Goal: Book appointment/travel/reservation

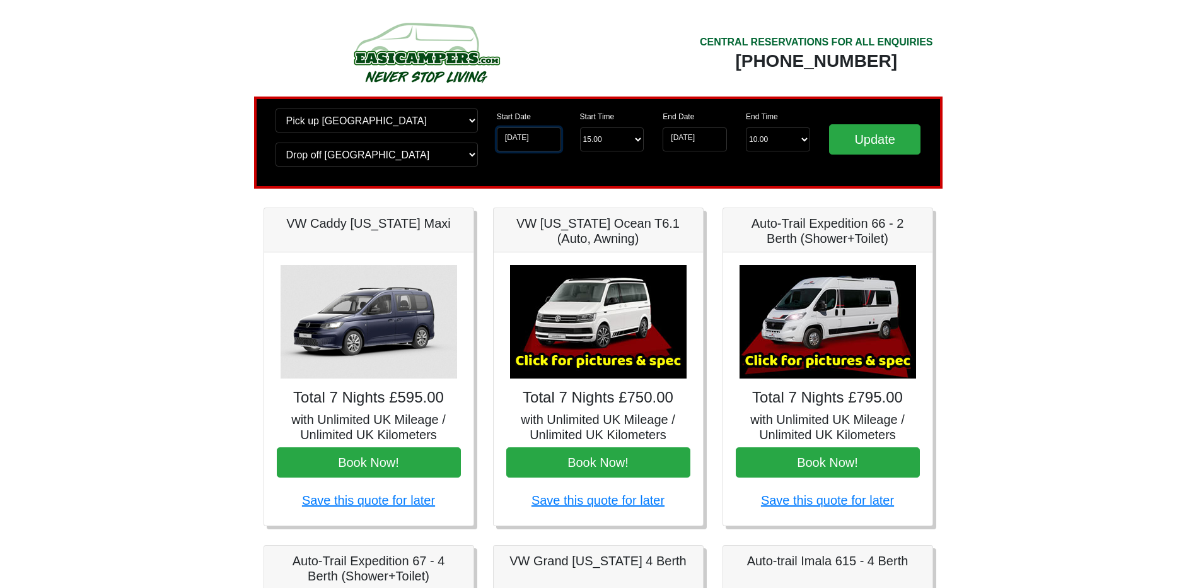
click at [535, 135] on input "[DATE]" at bounding box center [529, 139] width 64 height 24
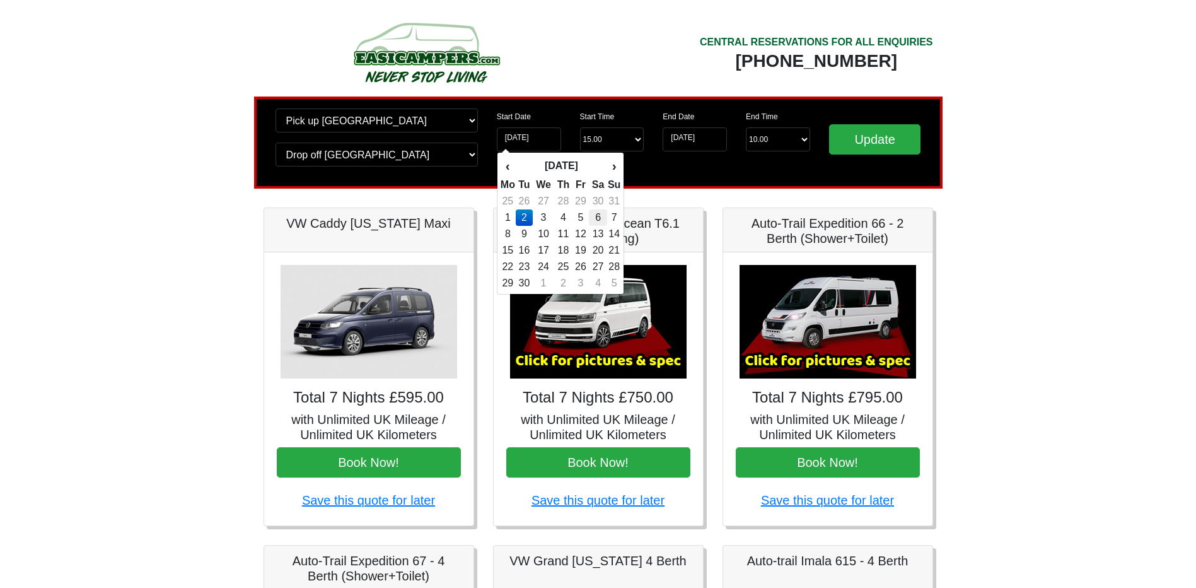
click at [598, 214] on td "6" at bounding box center [598, 217] width 18 height 16
type input "06-09-2025"
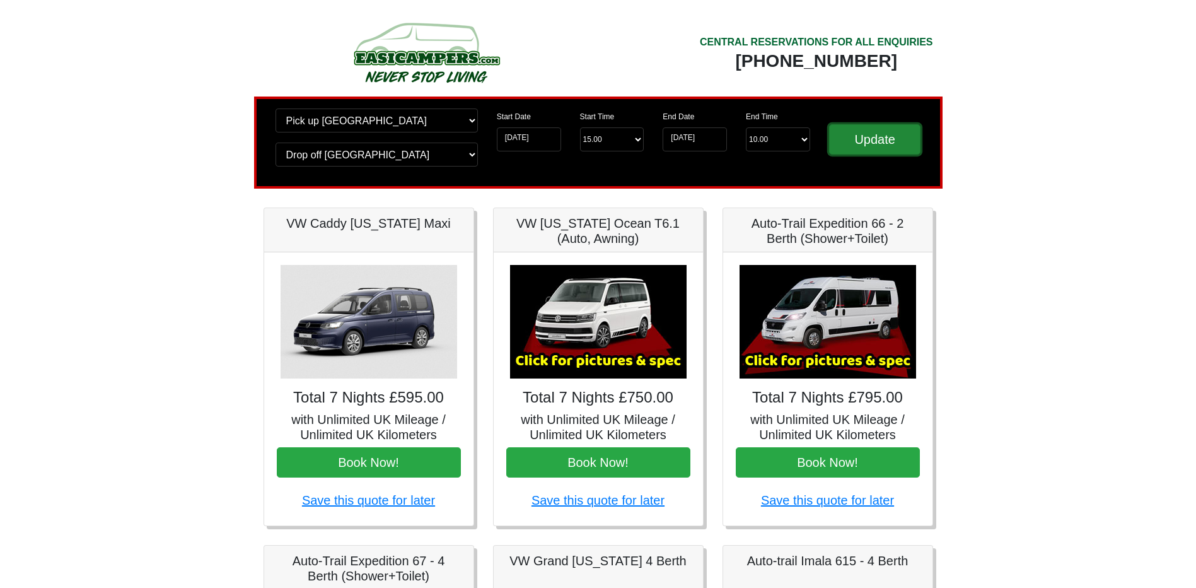
click at [849, 146] on input "Update" at bounding box center [875, 139] width 92 height 30
click at [709, 139] on input "[DATE]" at bounding box center [695, 139] width 64 height 24
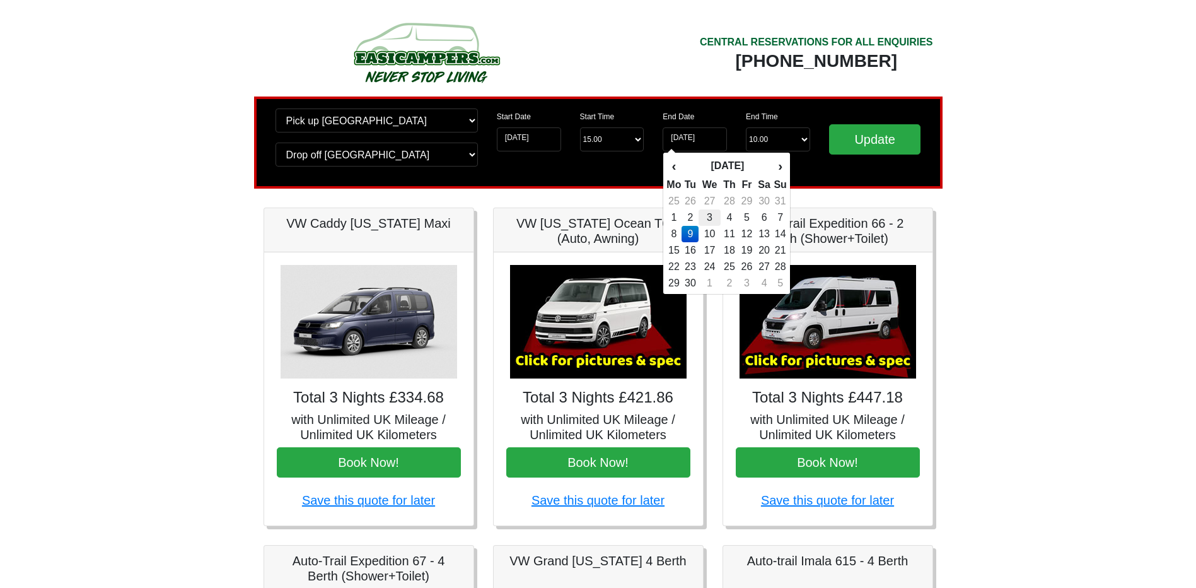
click at [709, 224] on td "3" at bounding box center [709, 217] width 21 height 16
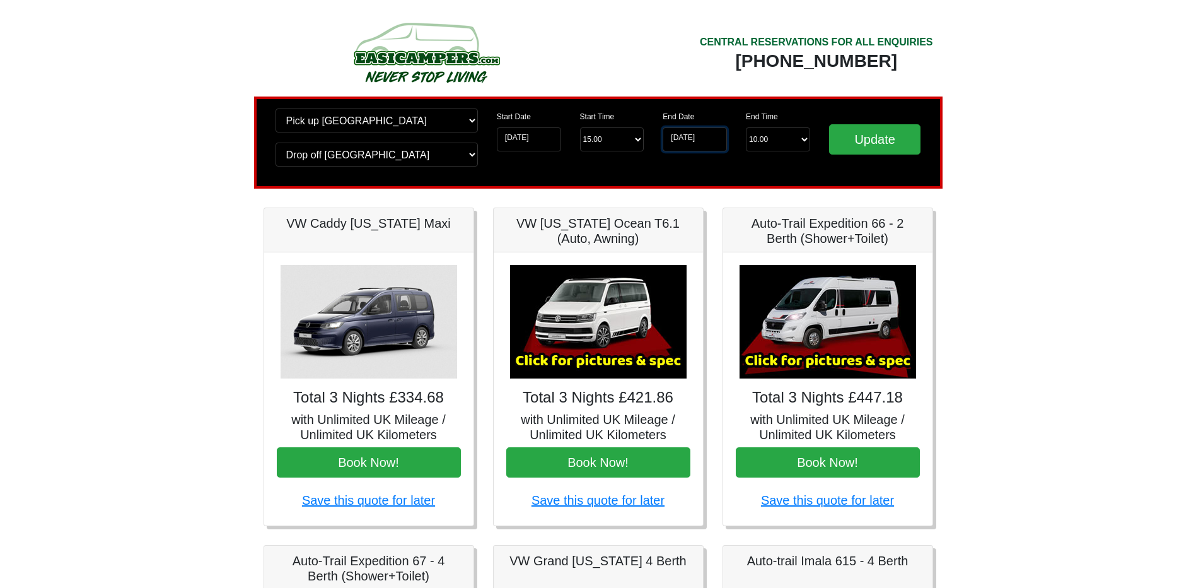
click at [691, 143] on input "03-09-2025" at bounding box center [695, 139] width 64 height 24
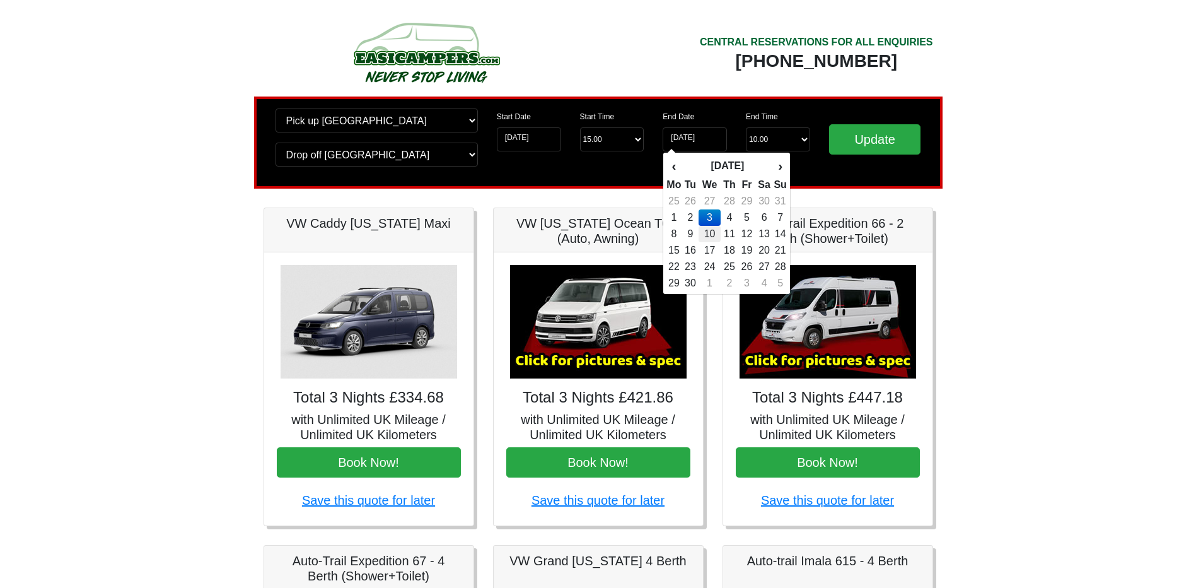
click at [707, 238] on td "10" at bounding box center [709, 234] width 21 height 16
type input "10-09-2025"
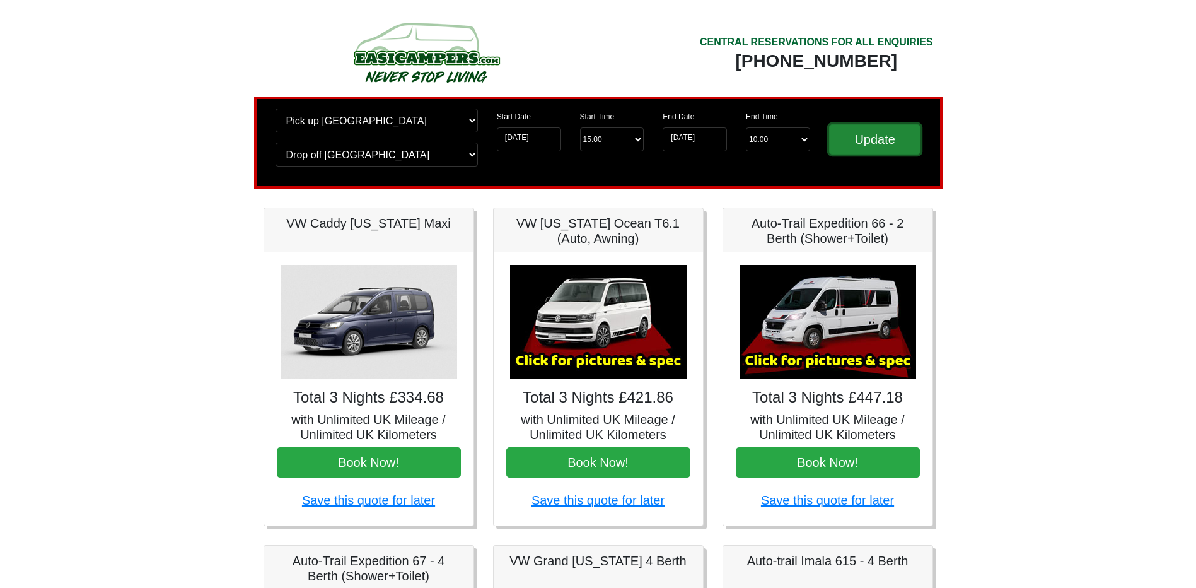
click at [898, 139] on input "Update" at bounding box center [875, 139] width 92 height 30
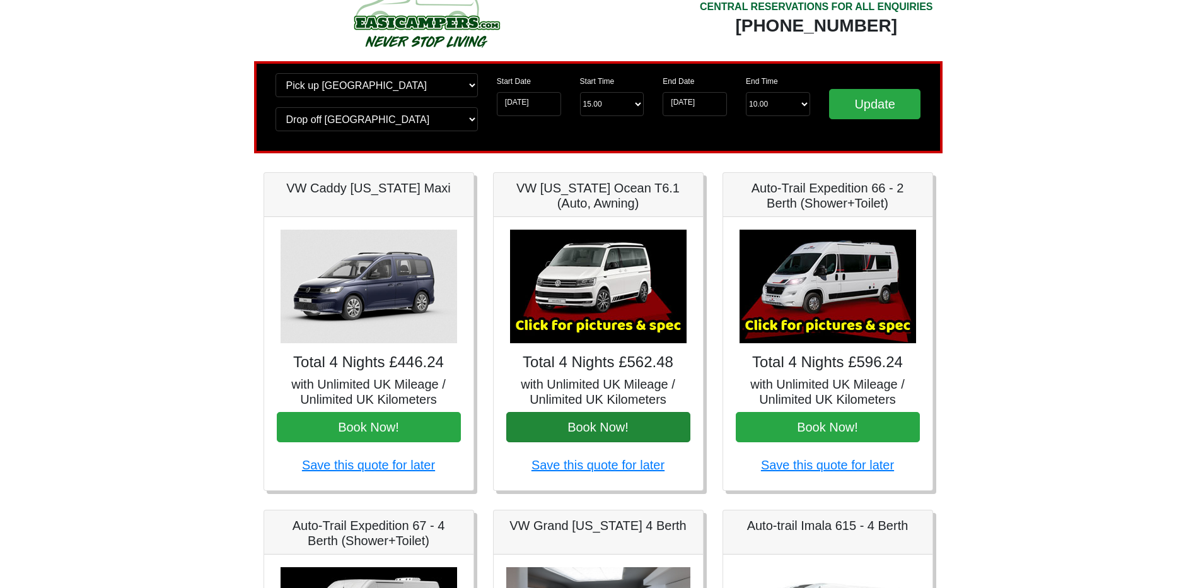
scroll to position [63, 0]
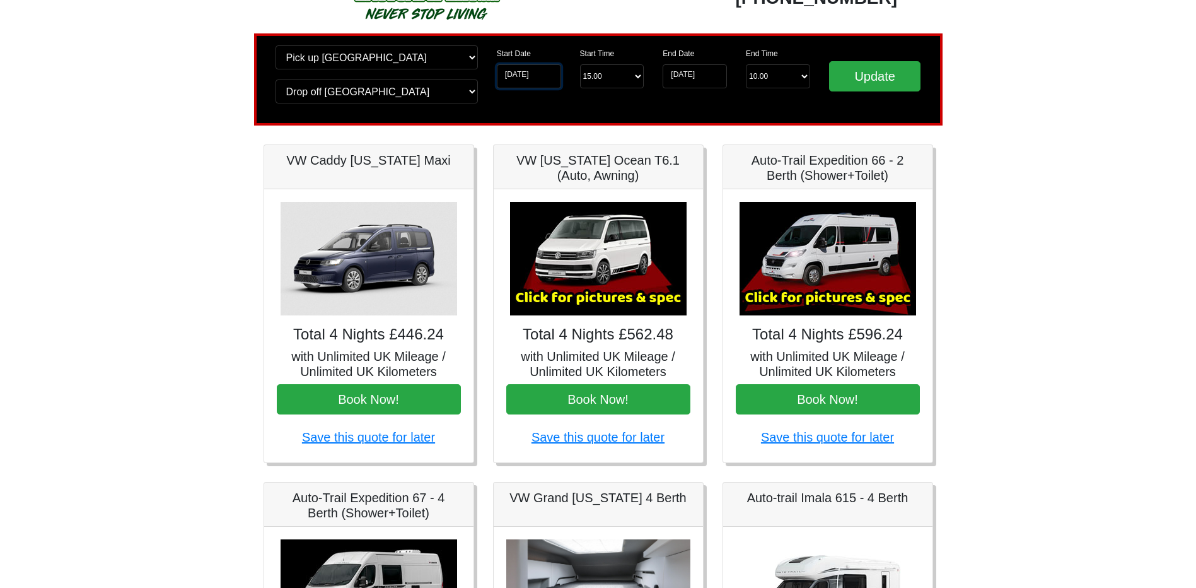
click at [543, 82] on input "[DATE]" at bounding box center [529, 76] width 64 height 24
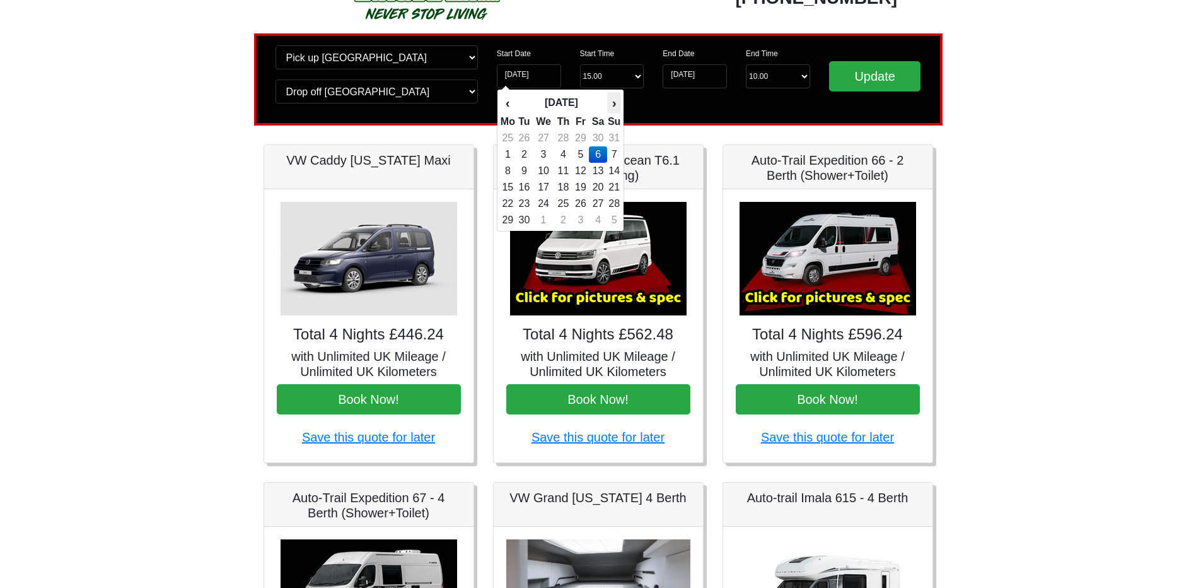
click at [617, 105] on th "›" at bounding box center [614, 102] width 14 height 21
click at [562, 156] on td "6" at bounding box center [563, 154] width 18 height 16
type input "[DATE]"
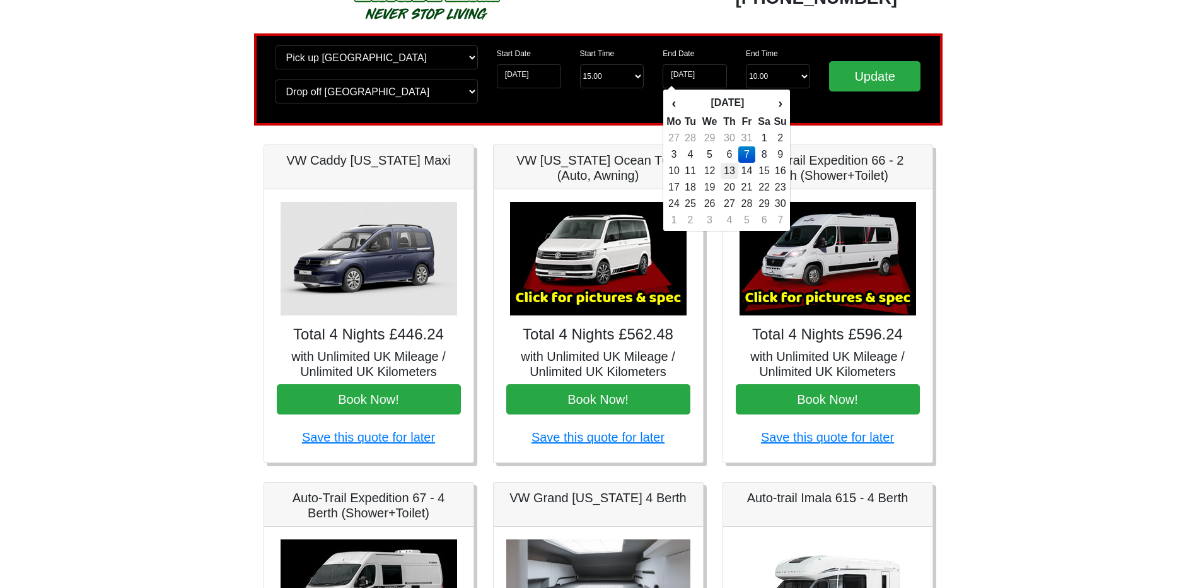
click at [733, 169] on td "13" at bounding box center [730, 171] width 18 height 16
type input "[DATE]"
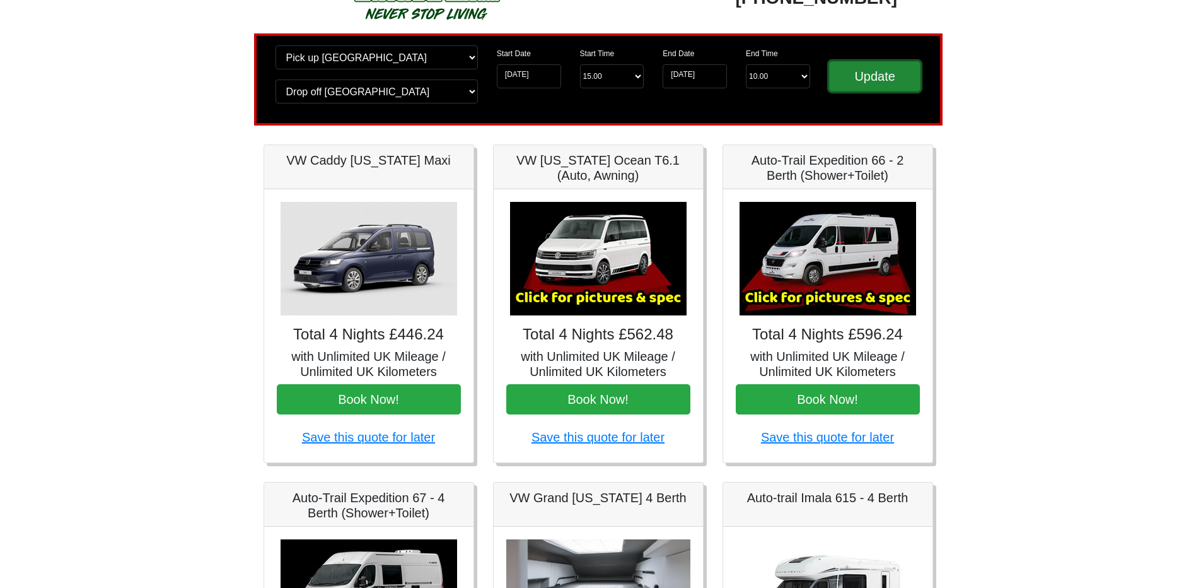
click at [891, 79] on input "Update" at bounding box center [875, 76] width 92 height 30
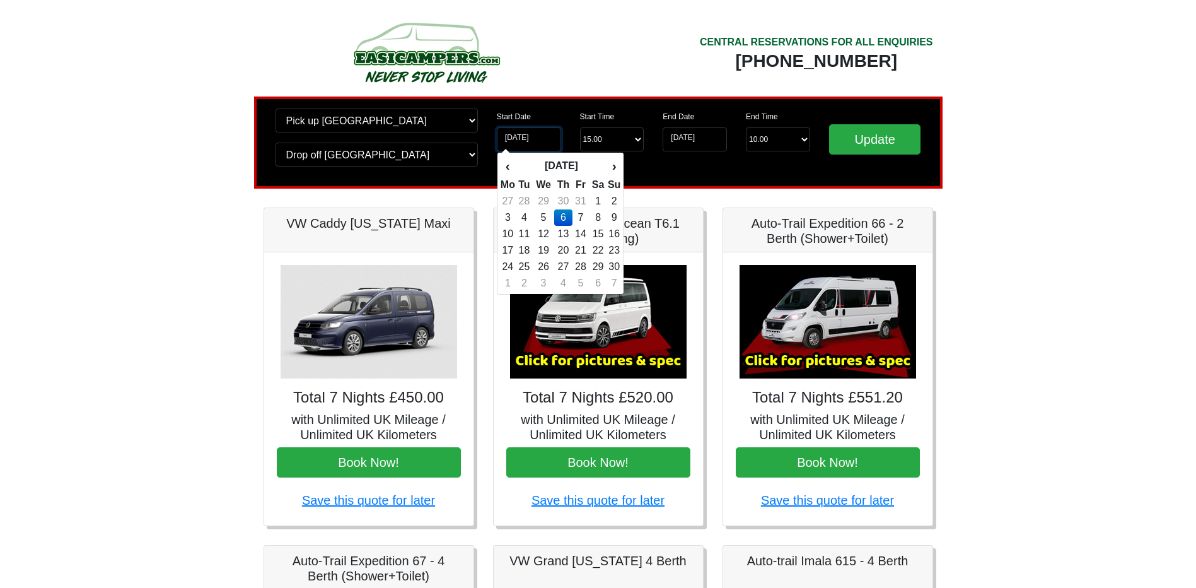
click at [523, 136] on input "06-11-2025" at bounding box center [529, 139] width 64 height 24
click at [615, 168] on th "›" at bounding box center [614, 165] width 14 height 21
click at [584, 214] on td "5" at bounding box center [581, 217] width 17 height 16
type input "05-12-2025"
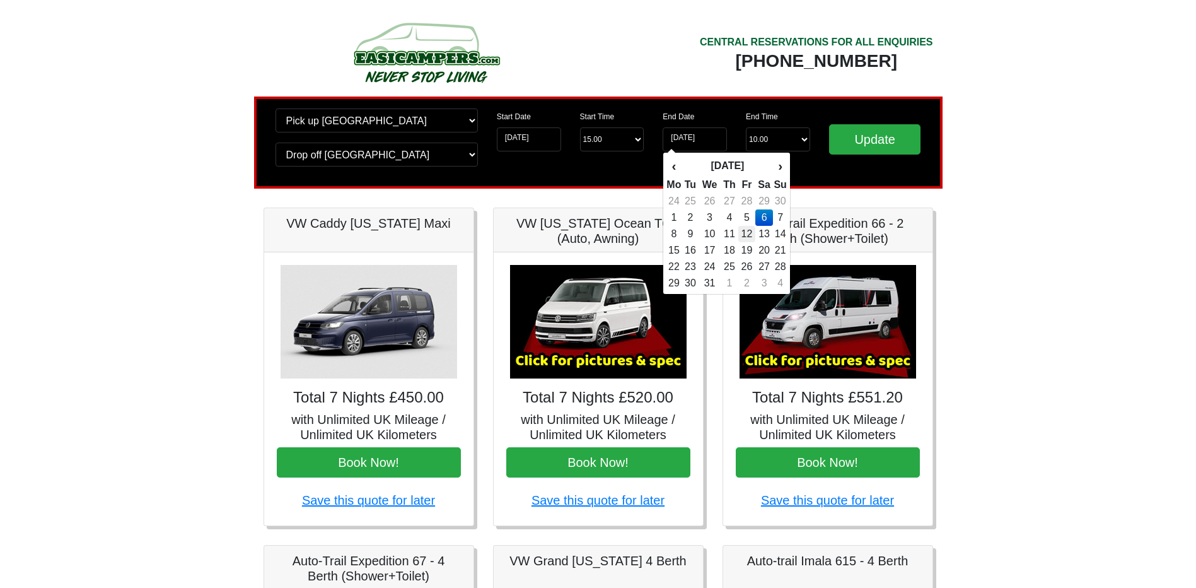
click at [753, 234] on td "12" at bounding box center [746, 234] width 17 height 16
type input "12-12-2025"
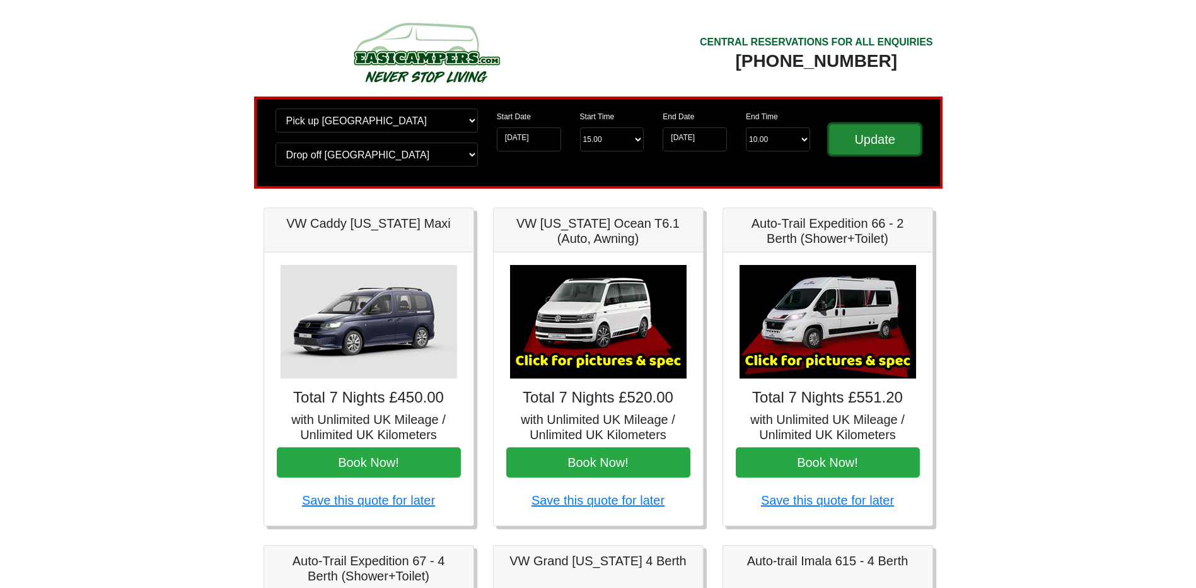
click at [853, 142] on input "Update" at bounding box center [875, 139] width 92 height 30
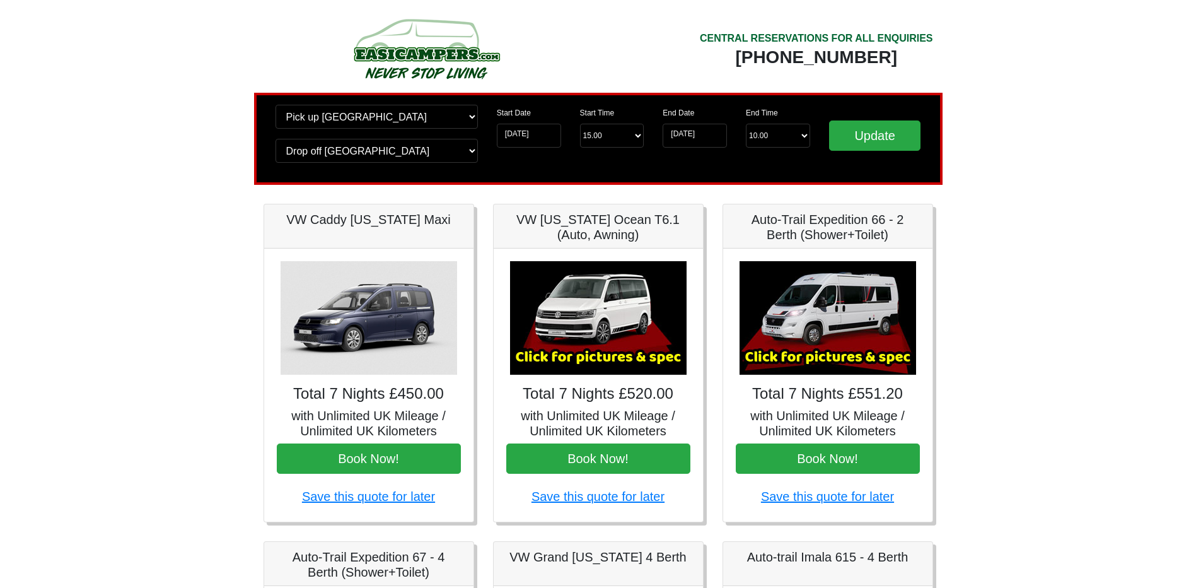
scroll to position [63, 0]
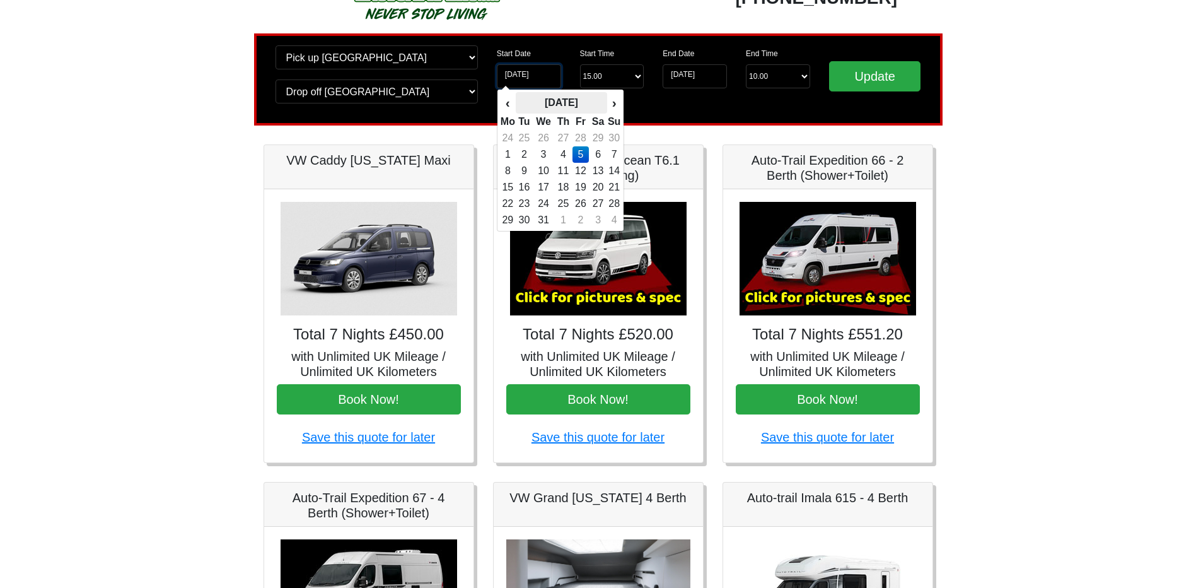
drag, startPoint x: 518, startPoint y: 73, endPoint x: 564, endPoint y: 105, distance: 55.6
click at [518, 73] on input "05-12-2025" at bounding box center [529, 76] width 64 height 24
click at [614, 96] on th "›" at bounding box center [614, 102] width 14 height 21
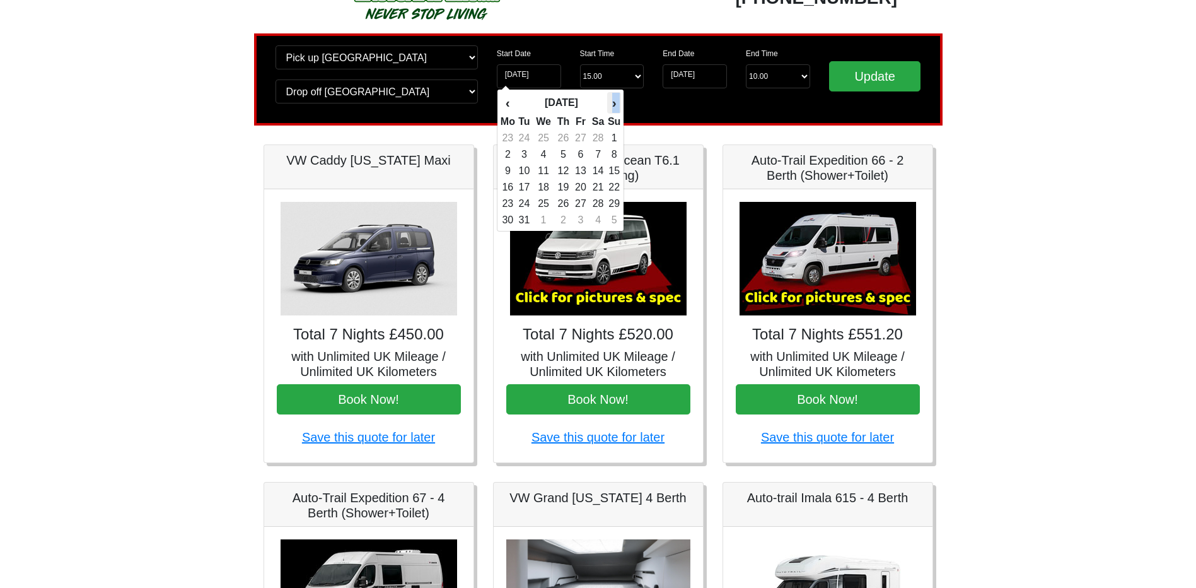
click at [614, 96] on th "›" at bounding box center [614, 102] width 14 height 21
click at [583, 158] on td "8" at bounding box center [581, 154] width 17 height 16
type input "[DATE]"
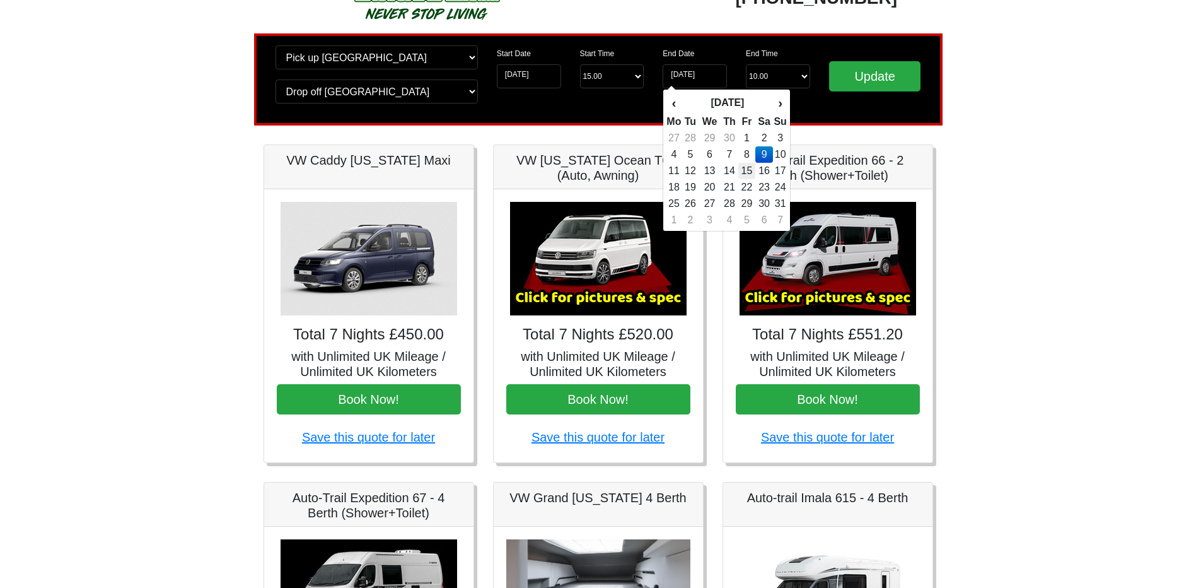
click at [750, 170] on td "15" at bounding box center [746, 171] width 17 height 16
type input "[DATE]"
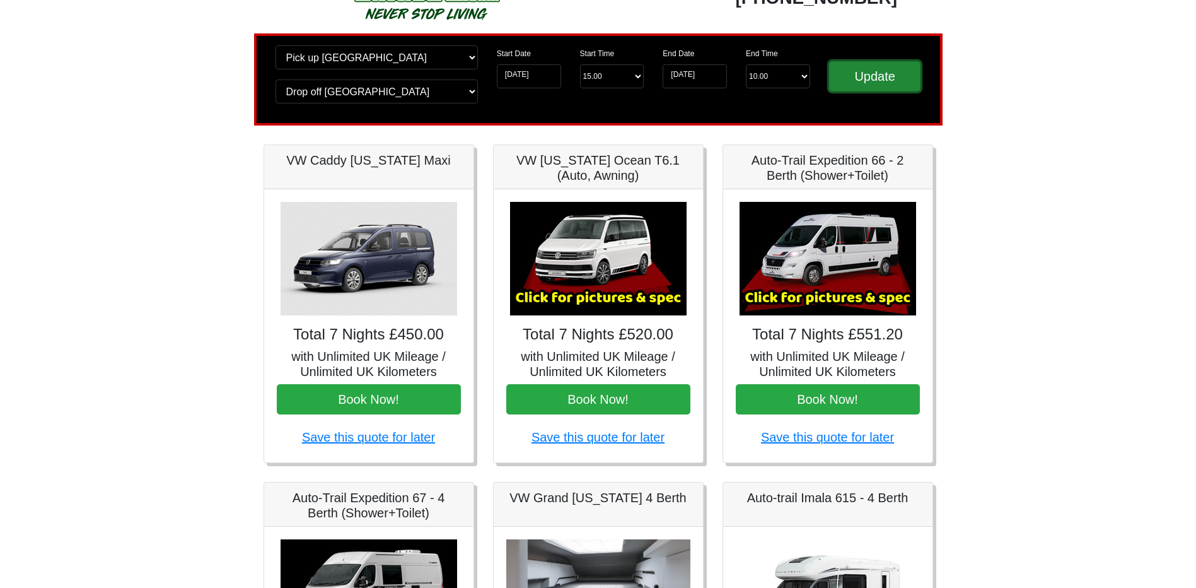
click at [883, 69] on input "Update" at bounding box center [875, 76] width 92 height 30
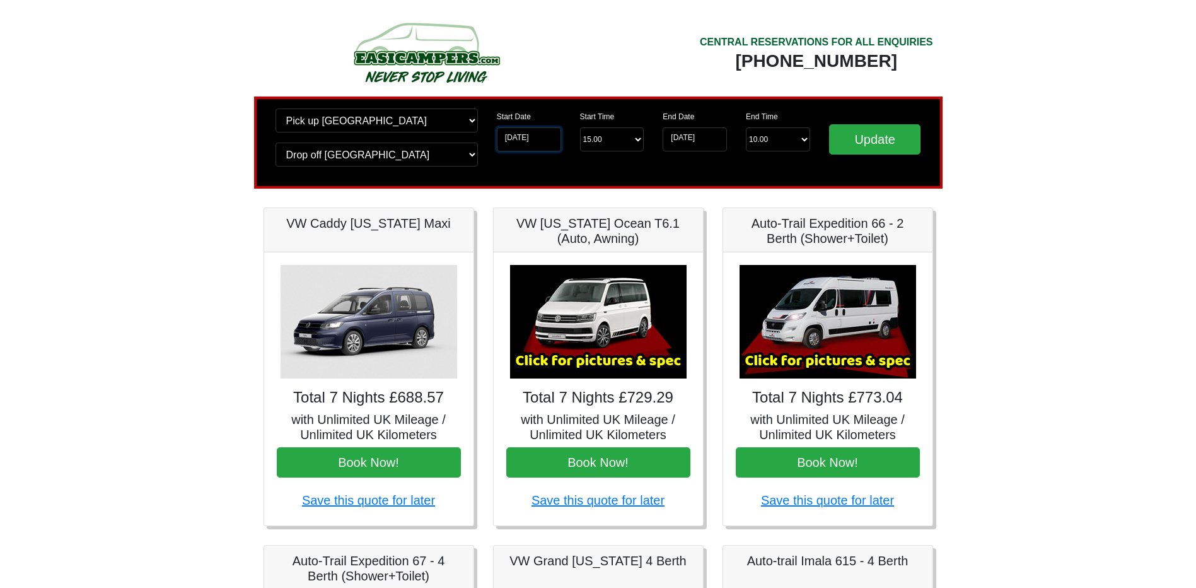
click at [528, 134] on input "[DATE]" at bounding box center [529, 139] width 64 height 24
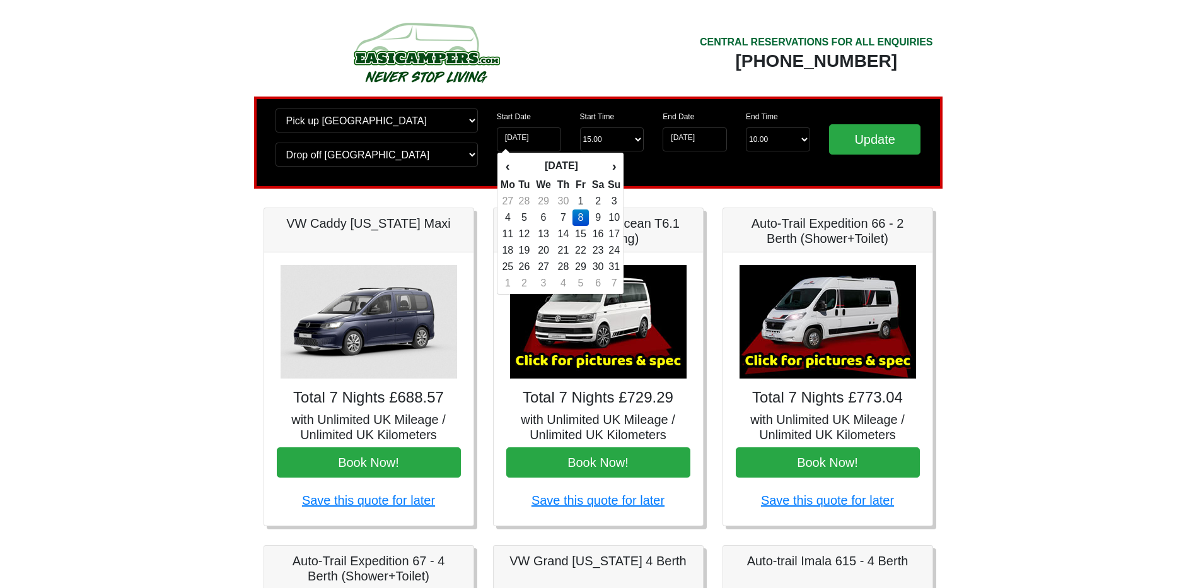
click at [584, 222] on td "8" at bounding box center [581, 217] width 17 height 16
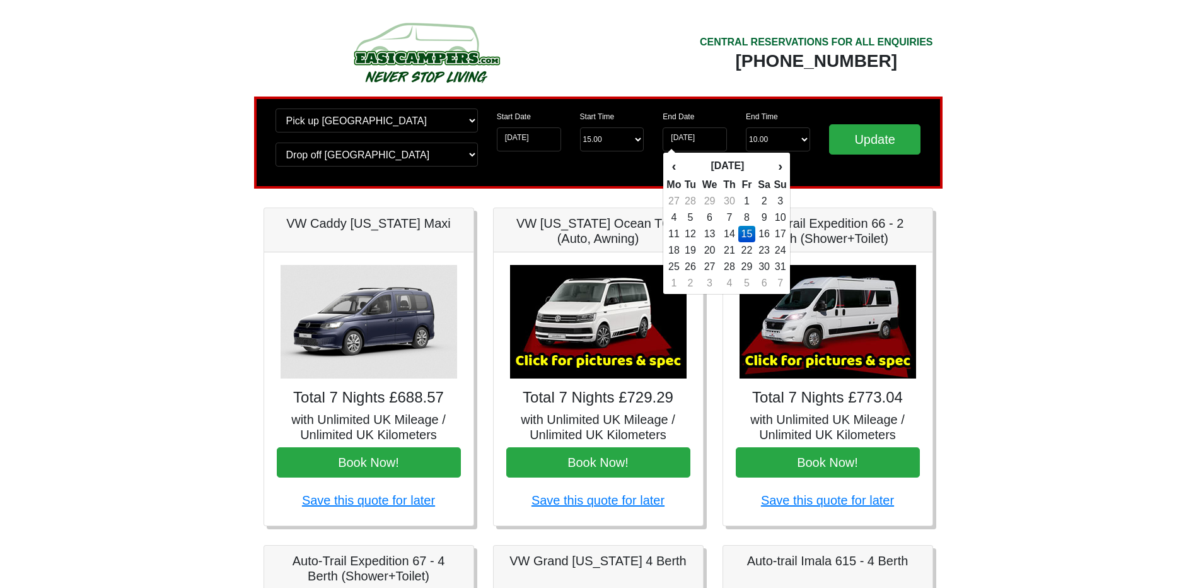
click at [748, 233] on td "15" at bounding box center [746, 234] width 17 height 16
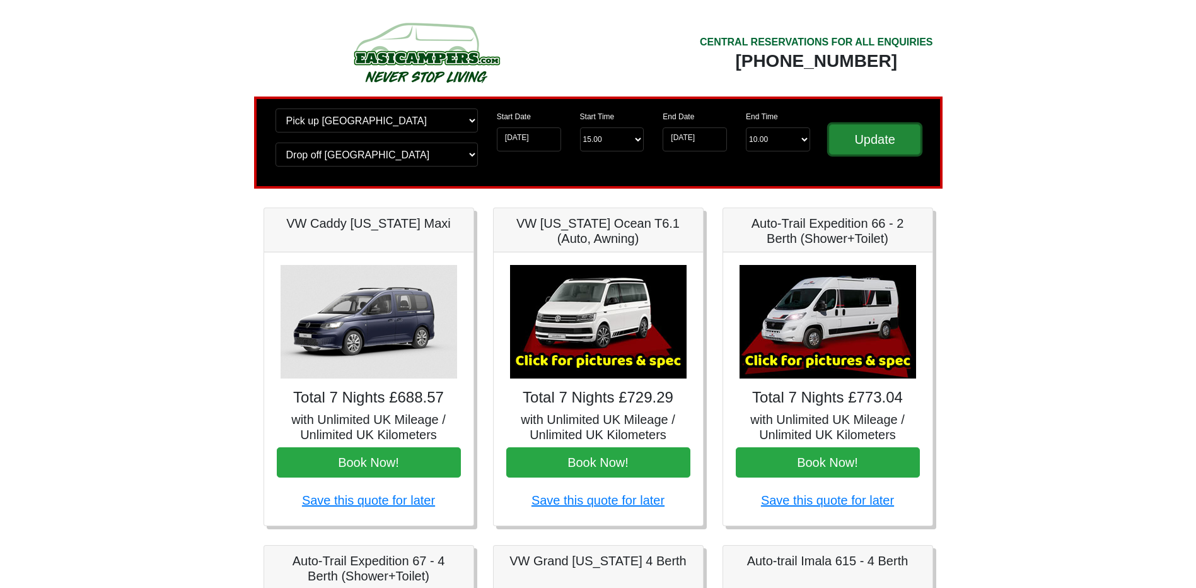
click at [865, 133] on input "Update" at bounding box center [875, 139] width 92 height 30
click at [680, 139] on input "[DATE]" at bounding box center [695, 139] width 64 height 24
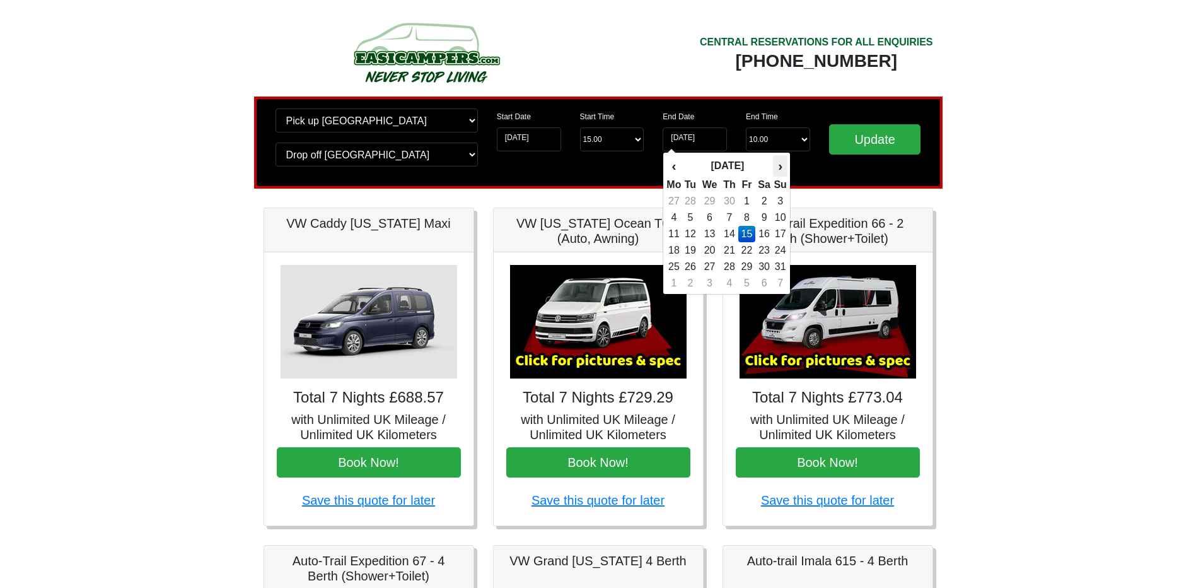
click at [782, 163] on th "›" at bounding box center [780, 165] width 14 height 21
click at [748, 234] on td "12" at bounding box center [746, 234] width 17 height 16
type input "12-06-2026"
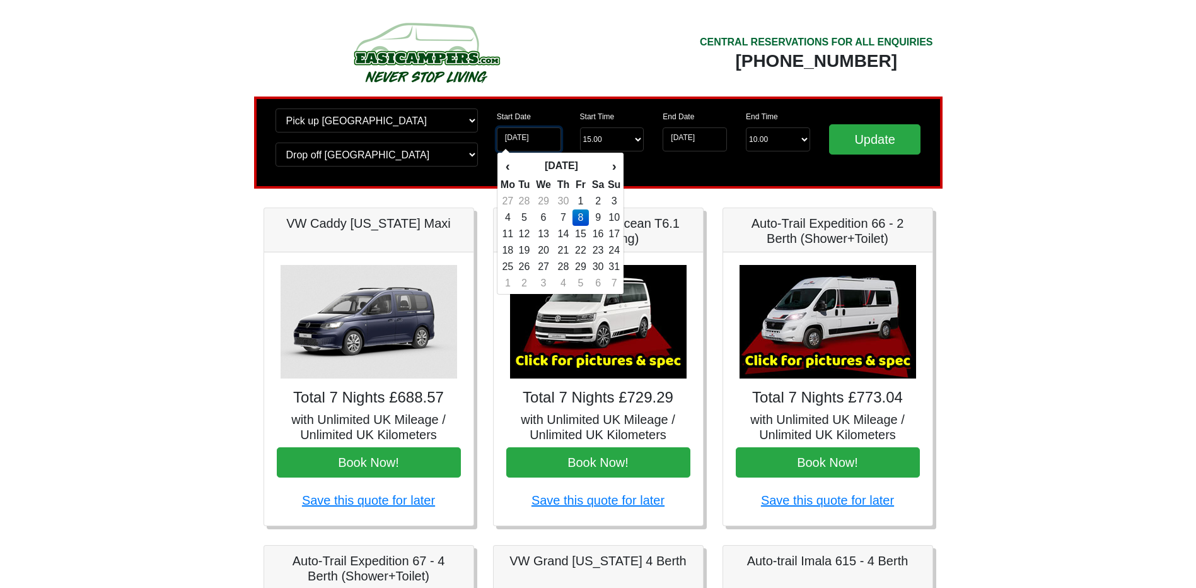
click at [513, 131] on input "[DATE]" at bounding box center [529, 139] width 64 height 24
click at [616, 166] on th "›" at bounding box center [614, 165] width 14 height 21
click at [584, 232] on td "12" at bounding box center [581, 234] width 17 height 16
type input "12-06-2026"
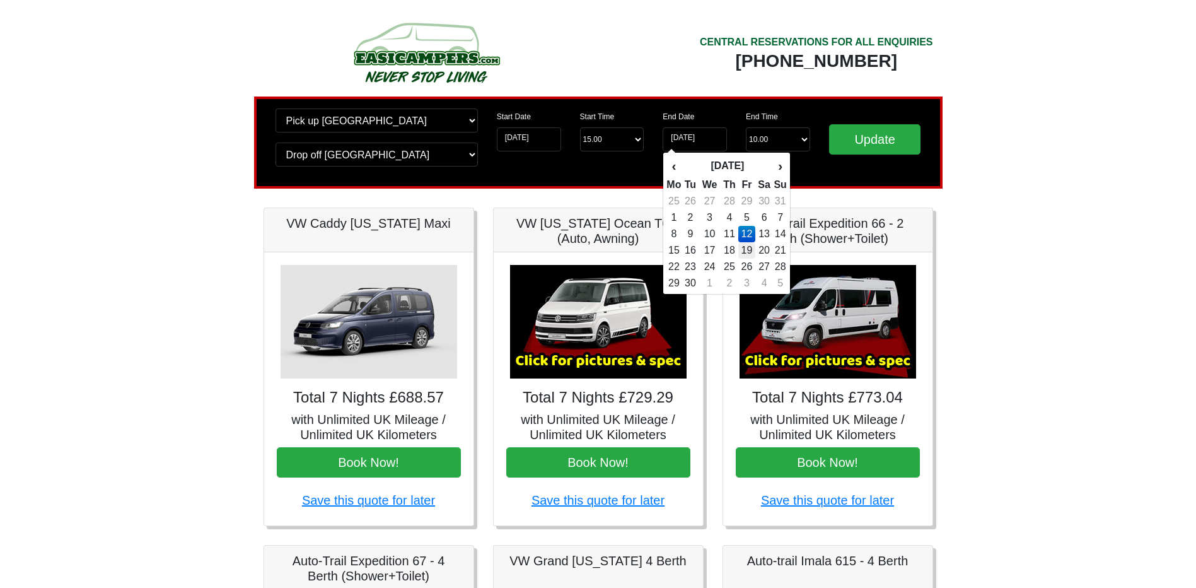
click at [753, 247] on td "19" at bounding box center [746, 250] width 17 height 16
type input "19-06-2026"
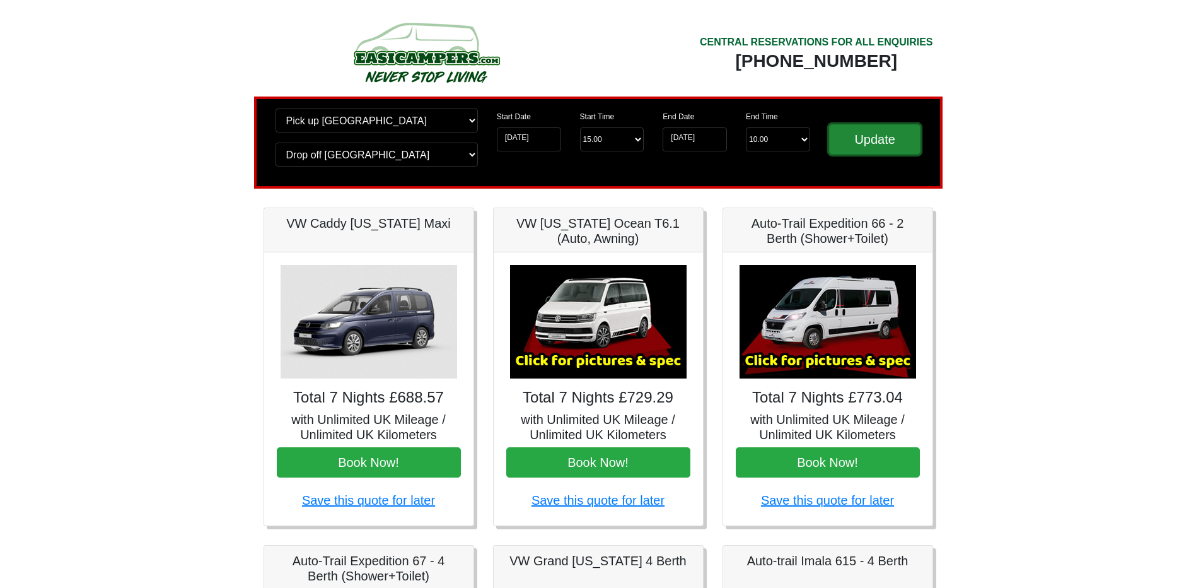
click at [836, 142] on input "Update" at bounding box center [875, 139] width 92 height 30
drag, startPoint x: 523, startPoint y: 136, endPoint x: 537, endPoint y: 144, distance: 15.6
click at [523, 136] on input "12-06-2026" at bounding box center [529, 139] width 64 height 24
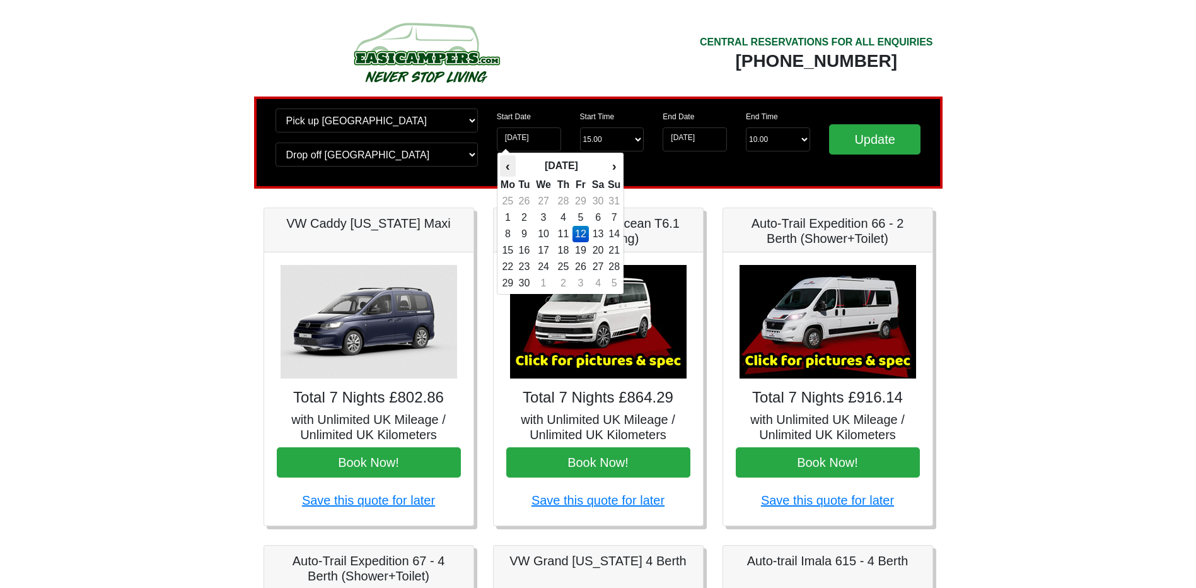
click at [509, 167] on th "‹" at bounding box center [508, 165] width 16 height 21
click at [596, 200] on td "2" at bounding box center [598, 201] width 18 height 16
type input "02-05-2026"
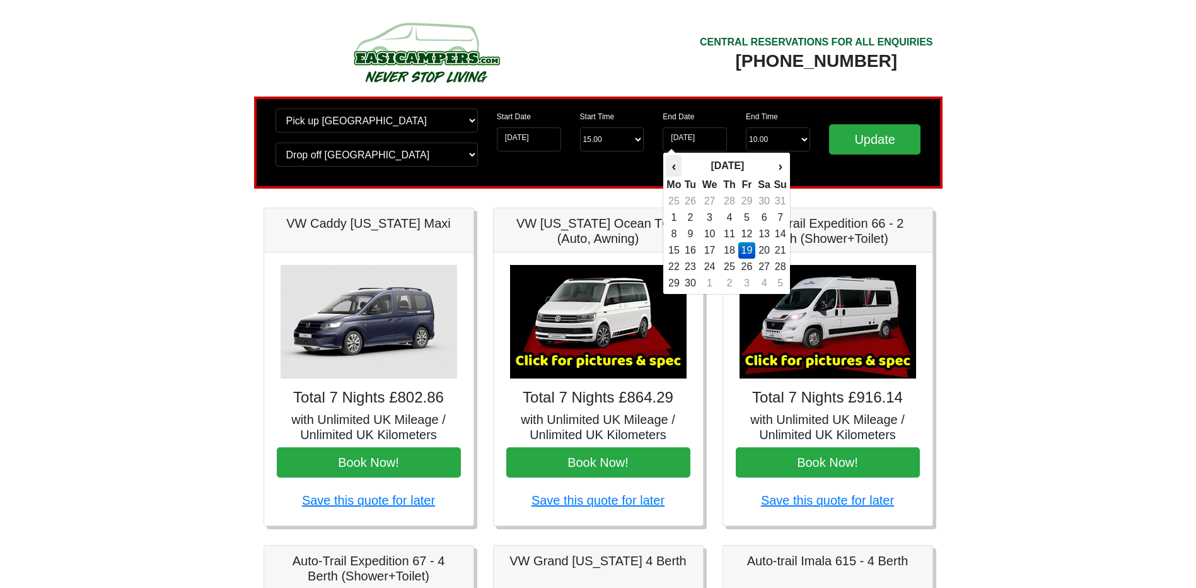
click at [671, 165] on th "‹" at bounding box center [674, 165] width 16 height 21
click at [752, 216] on td "8" at bounding box center [746, 217] width 17 height 16
type input "[DATE]"
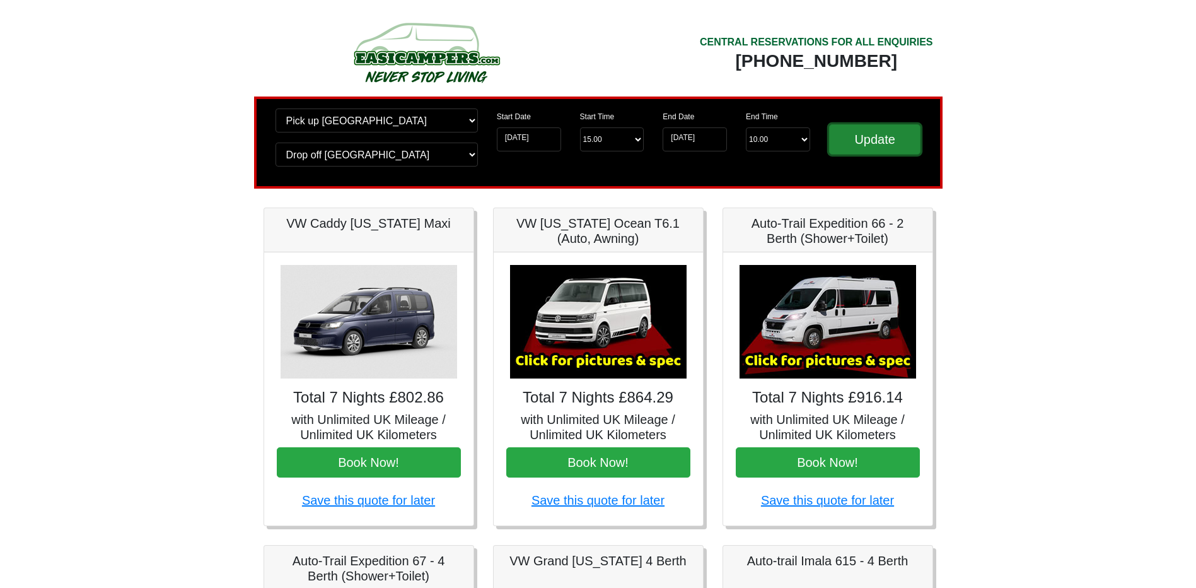
click at [869, 138] on input "Update" at bounding box center [875, 139] width 92 height 30
click at [516, 141] on input "[DATE]" at bounding box center [529, 139] width 64 height 24
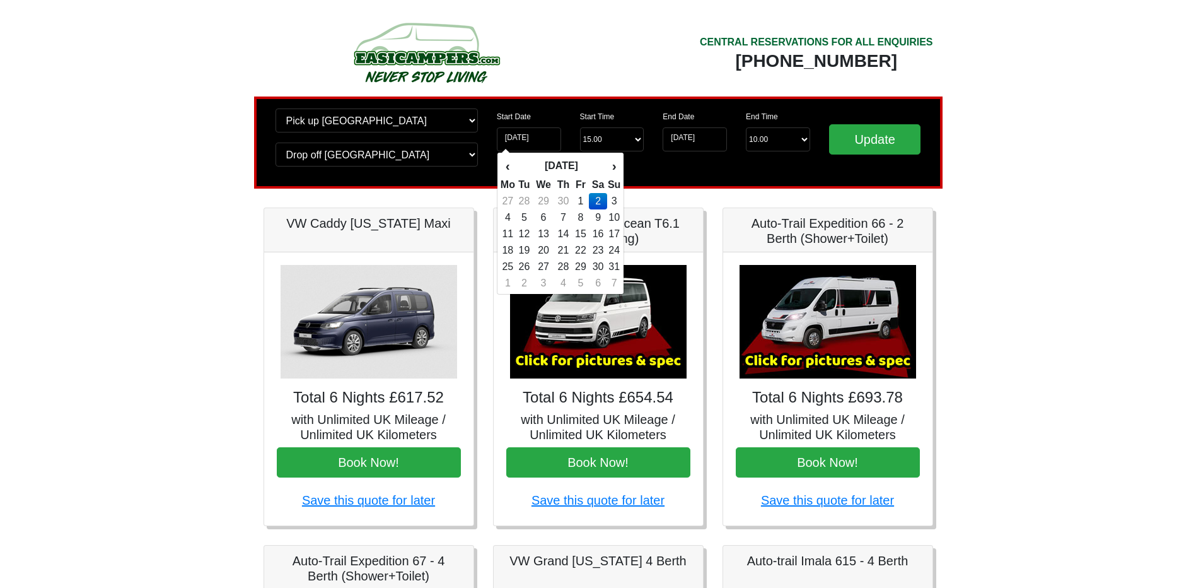
click at [601, 202] on td "2" at bounding box center [598, 201] width 18 height 16
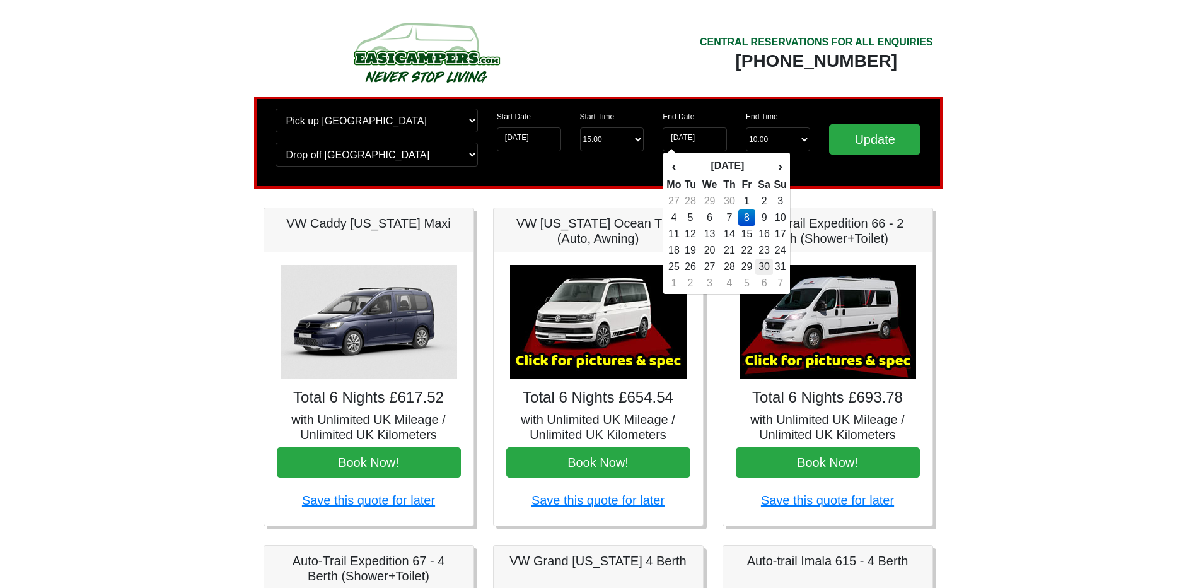
click at [767, 269] on td "30" at bounding box center [764, 267] width 18 height 16
type input "30-05-2026"
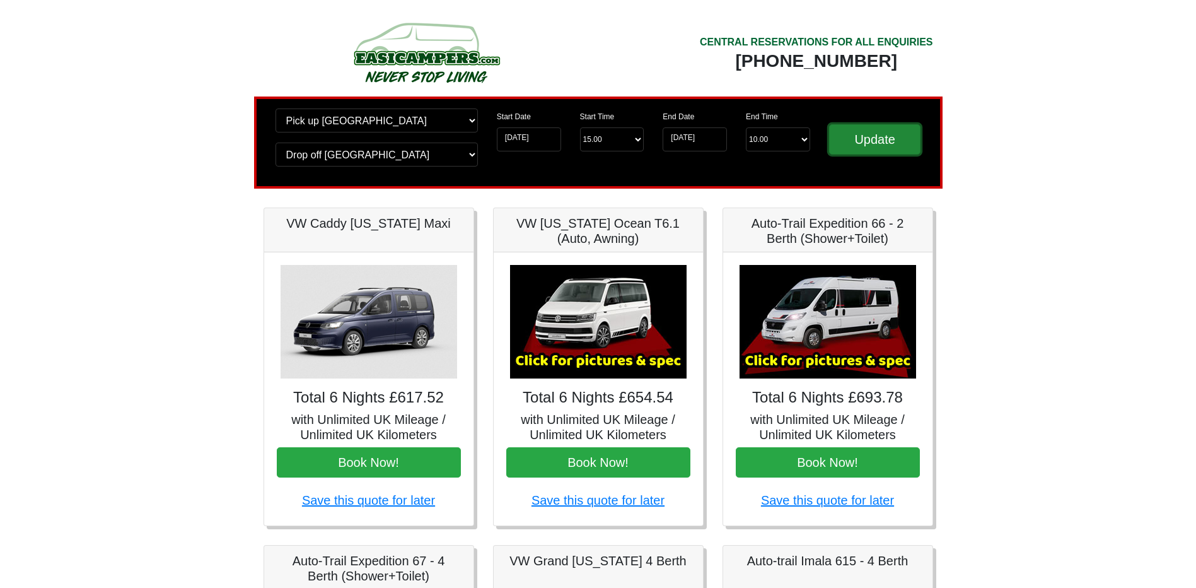
click at [857, 141] on input "Update" at bounding box center [875, 139] width 92 height 30
click at [687, 136] on input "30-05-2026" at bounding box center [695, 139] width 64 height 24
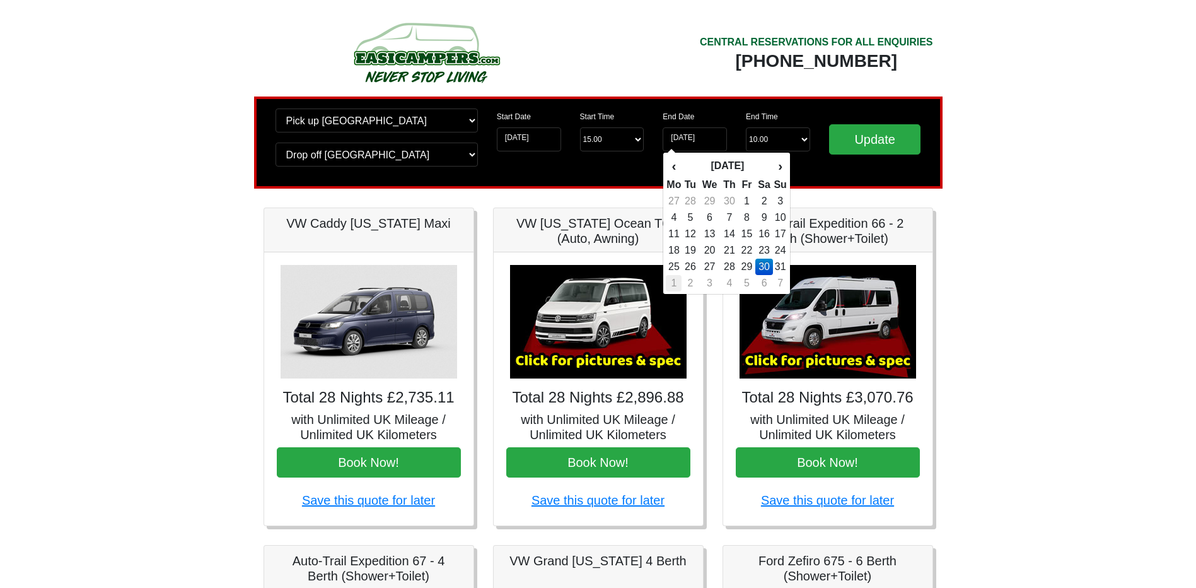
click at [679, 282] on td "1" at bounding box center [674, 283] width 16 height 16
type input "01-06-2026"
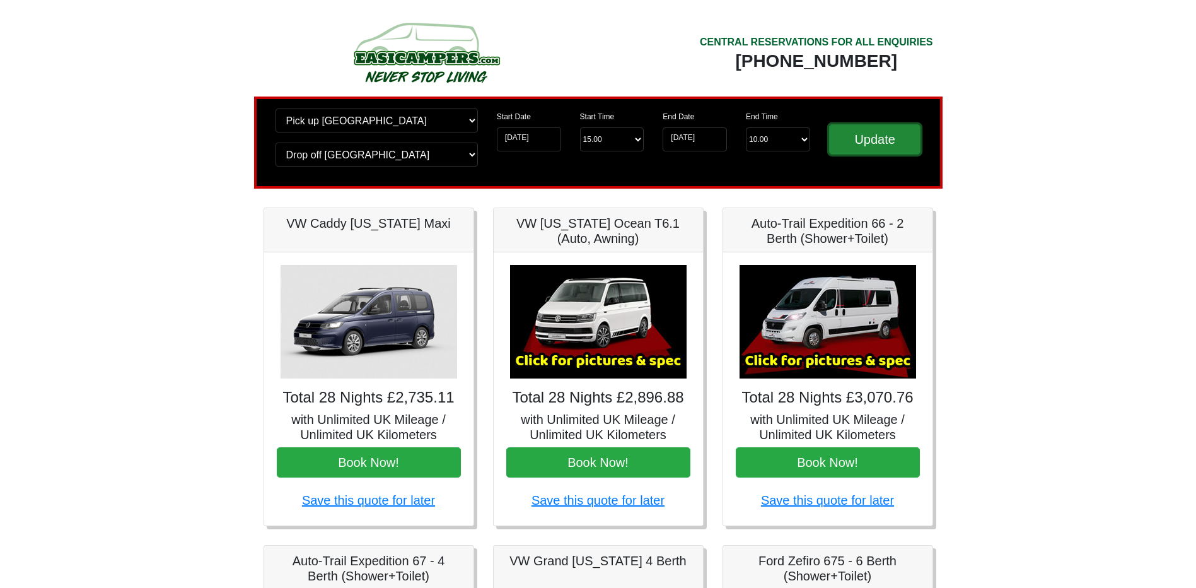
click at [849, 138] on input "Update" at bounding box center [875, 139] width 92 height 30
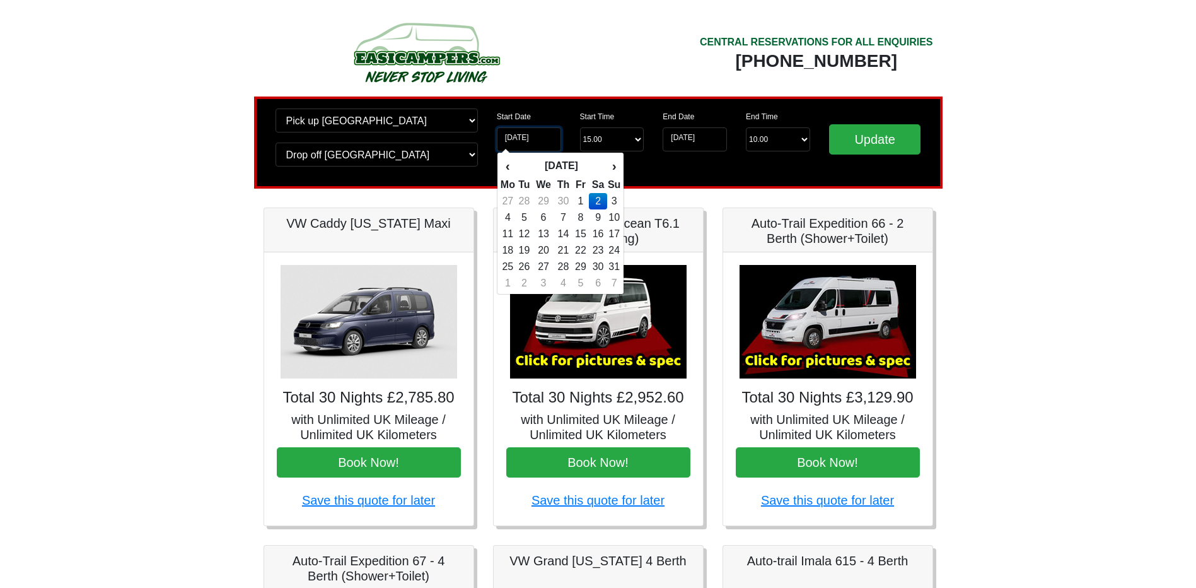
click at [532, 137] on input "[DATE]" at bounding box center [529, 139] width 64 height 24
click at [712, 139] on input "[DATE]" at bounding box center [695, 139] width 64 height 24
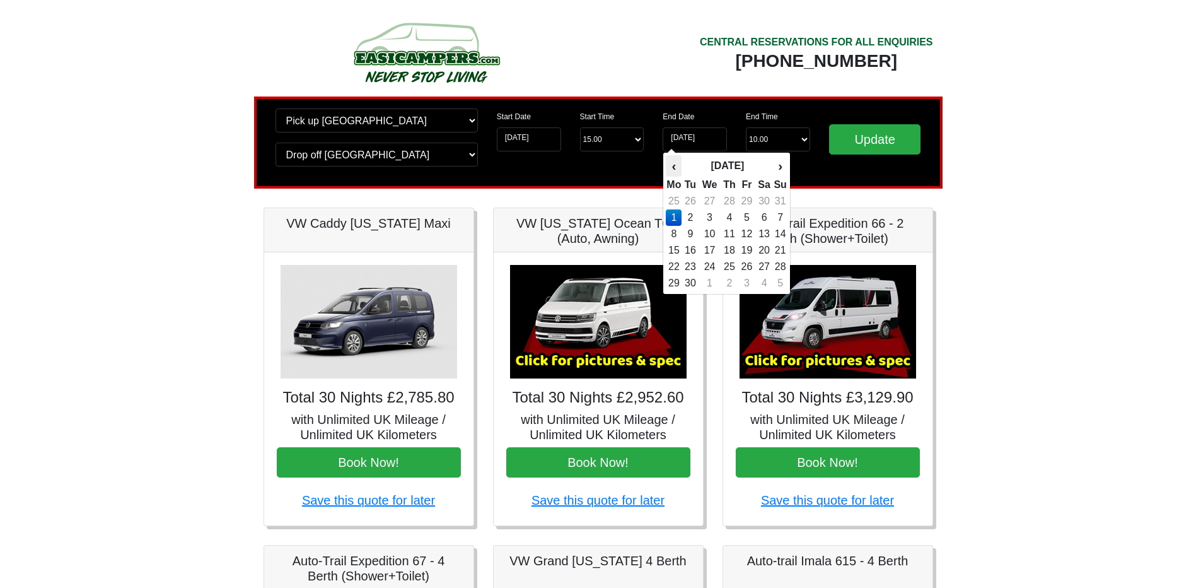
click at [678, 158] on th "‹" at bounding box center [674, 165] width 16 height 21
click at [524, 131] on input "[DATE]" at bounding box center [529, 139] width 64 height 24
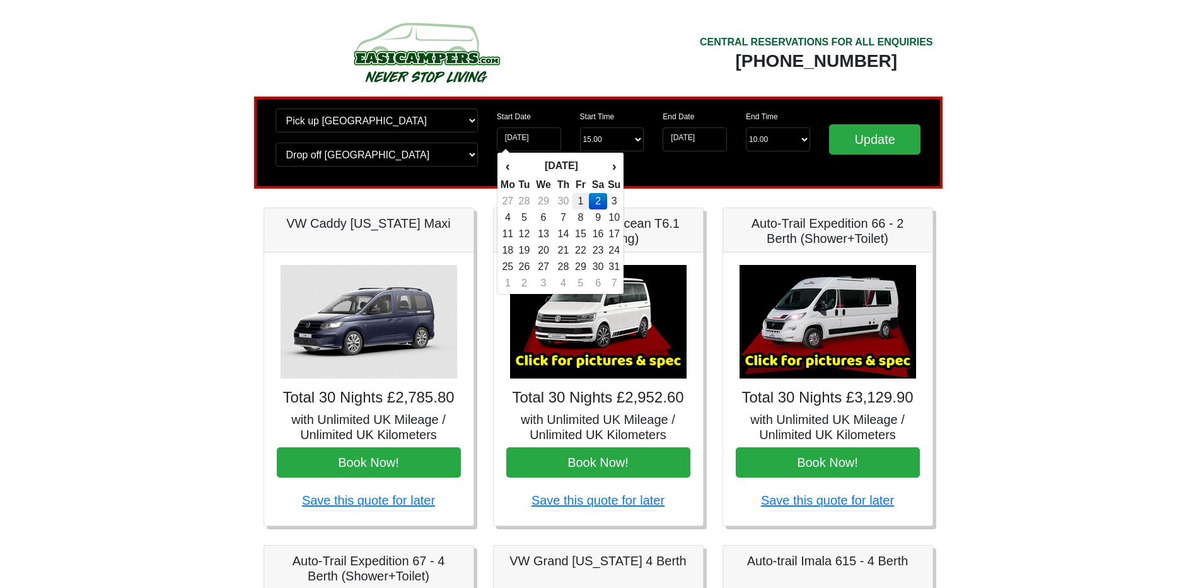
click at [579, 201] on td "1" at bounding box center [581, 201] width 17 height 16
type input "[DATE]"
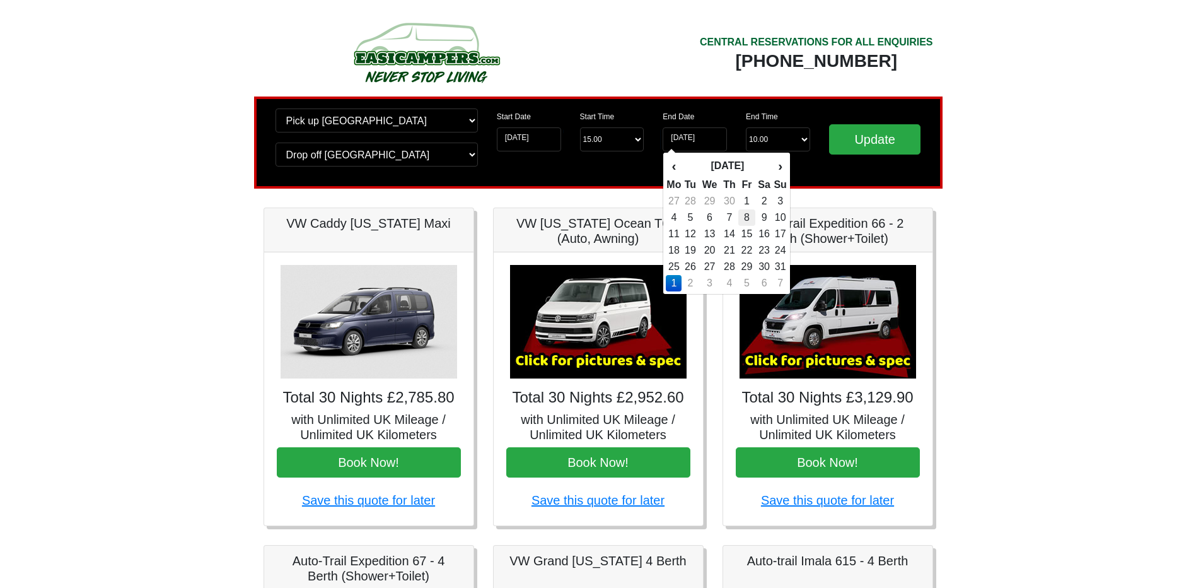
click at [743, 215] on td "8" at bounding box center [746, 217] width 17 height 16
type input "[DATE]"
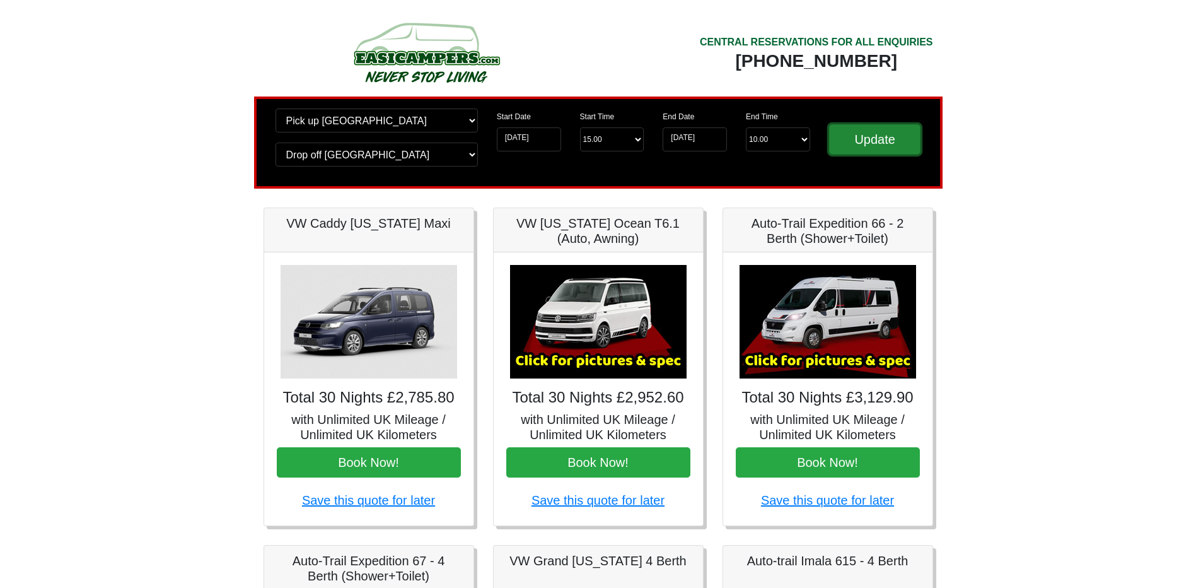
click at [875, 144] on input "Update" at bounding box center [875, 139] width 92 height 30
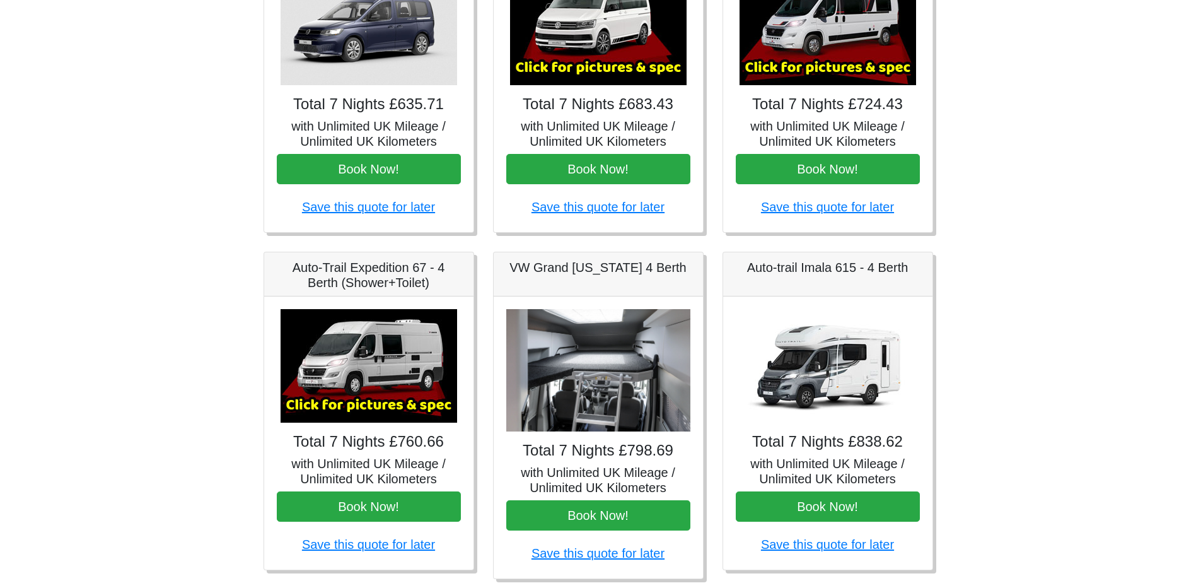
scroll to position [315, 0]
